Goal: Navigation & Orientation: Find specific page/section

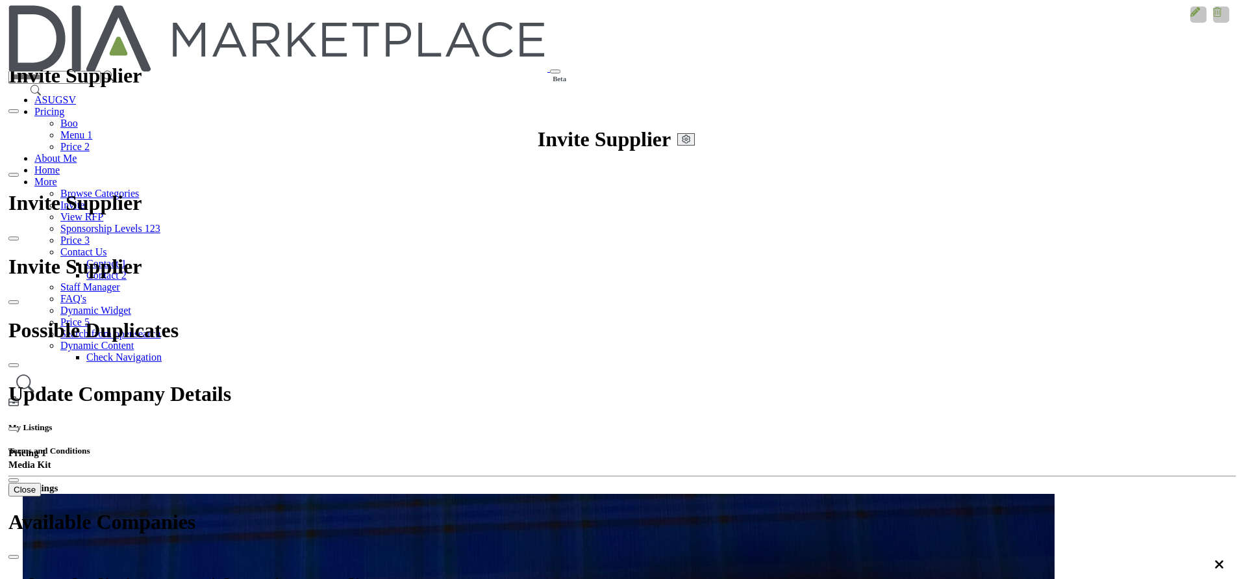
scroll to position [97, 0]
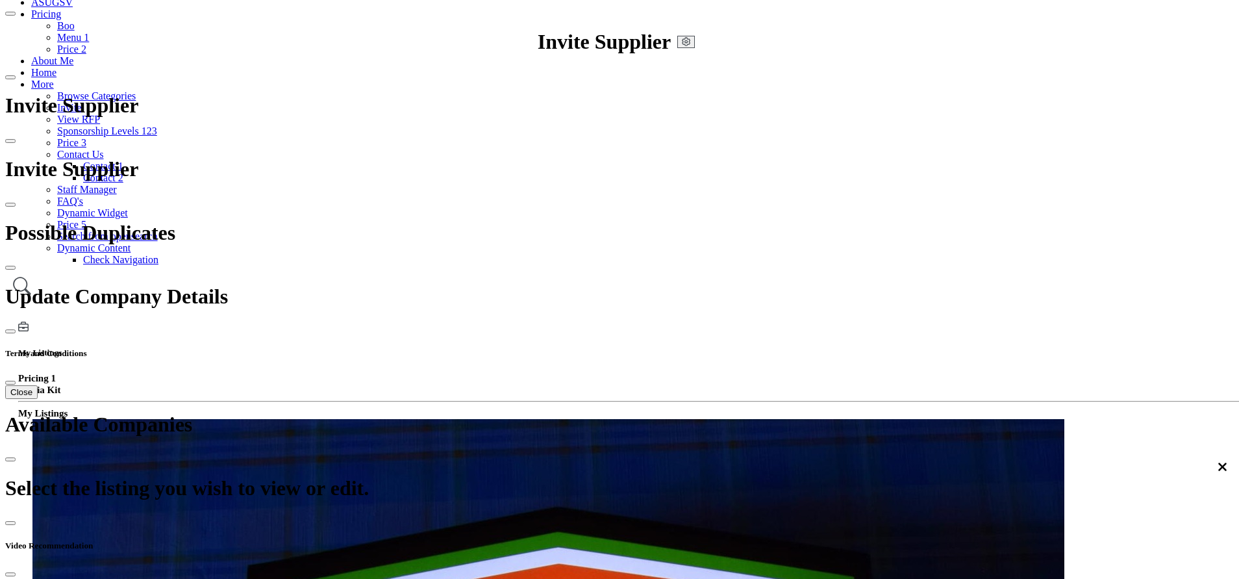
scroll to position [225, 0]
